Goal: Check status: Check status

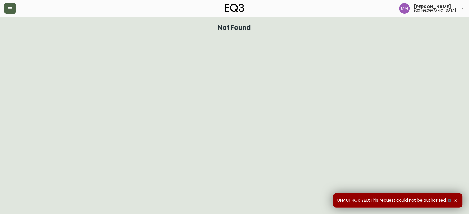
click at [10, 10] on icon "button" at bounding box center [10, 8] width 4 height 4
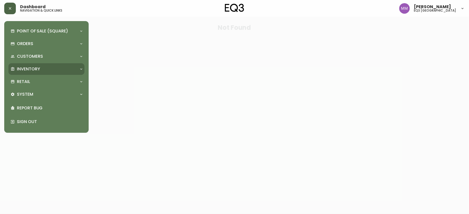
click at [36, 68] on p "Inventory" at bounding box center [28, 69] width 23 height 6
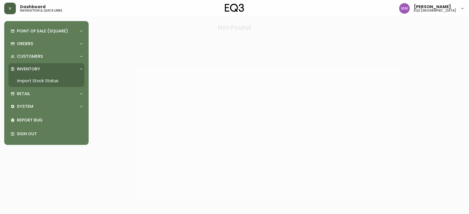
click at [41, 81] on link "Import Stock Status" at bounding box center [46, 81] width 76 height 12
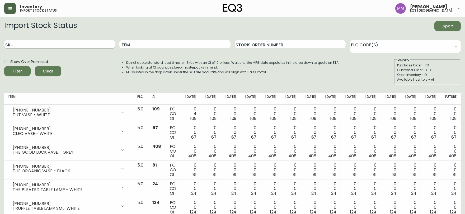
click at [34, 45] on input "SKU" at bounding box center [59, 44] width 111 height 8
paste input "[PHONE_NUMBER]"
type input "[PHONE_NUMBER]"
click at [4, 66] on button "Filter" at bounding box center [17, 71] width 26 height 10
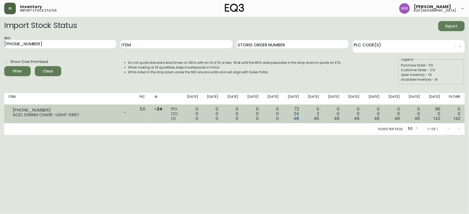
click at [303, 117] on td "72 24 48" at bounding box center [293, 114] width 20 height 19
